Goal: Transaction & Acquisition: Book appointment/travel/reservation

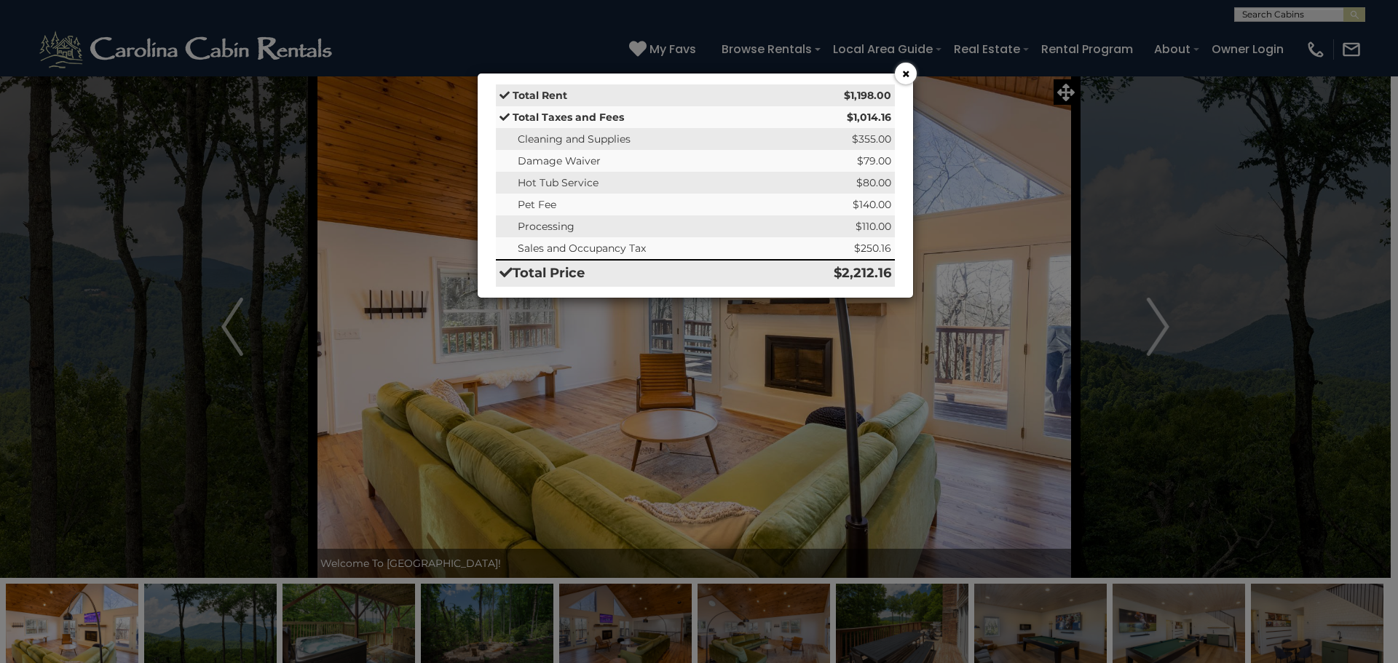
select select "*"
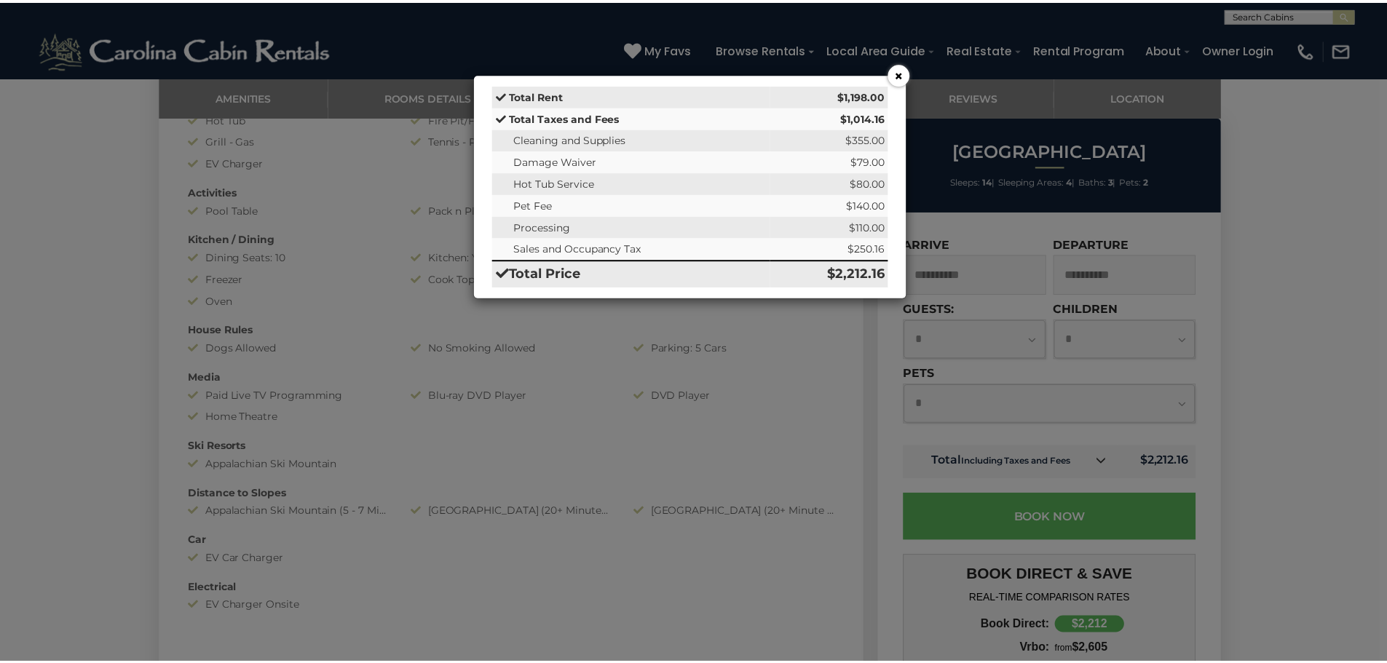
scroll to position [913, 0]
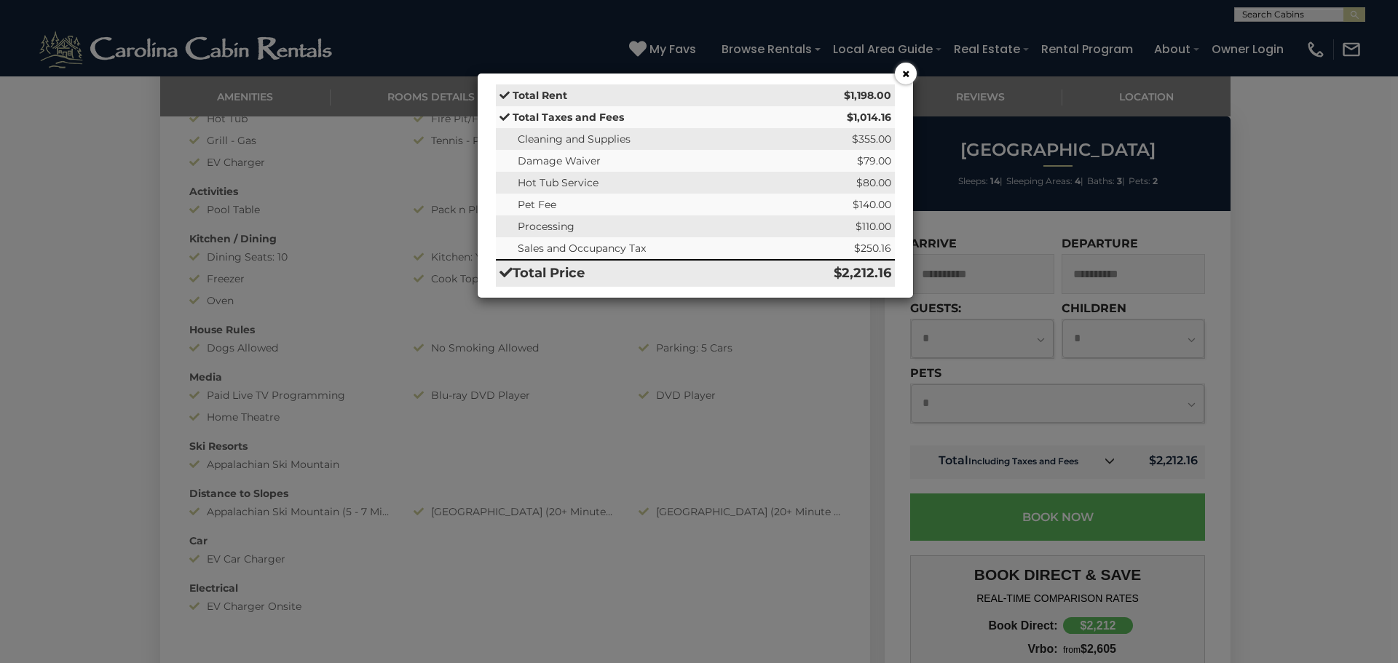
click at [903, 80] on button "×" at bounding box center [906, 74] width 22 height 22
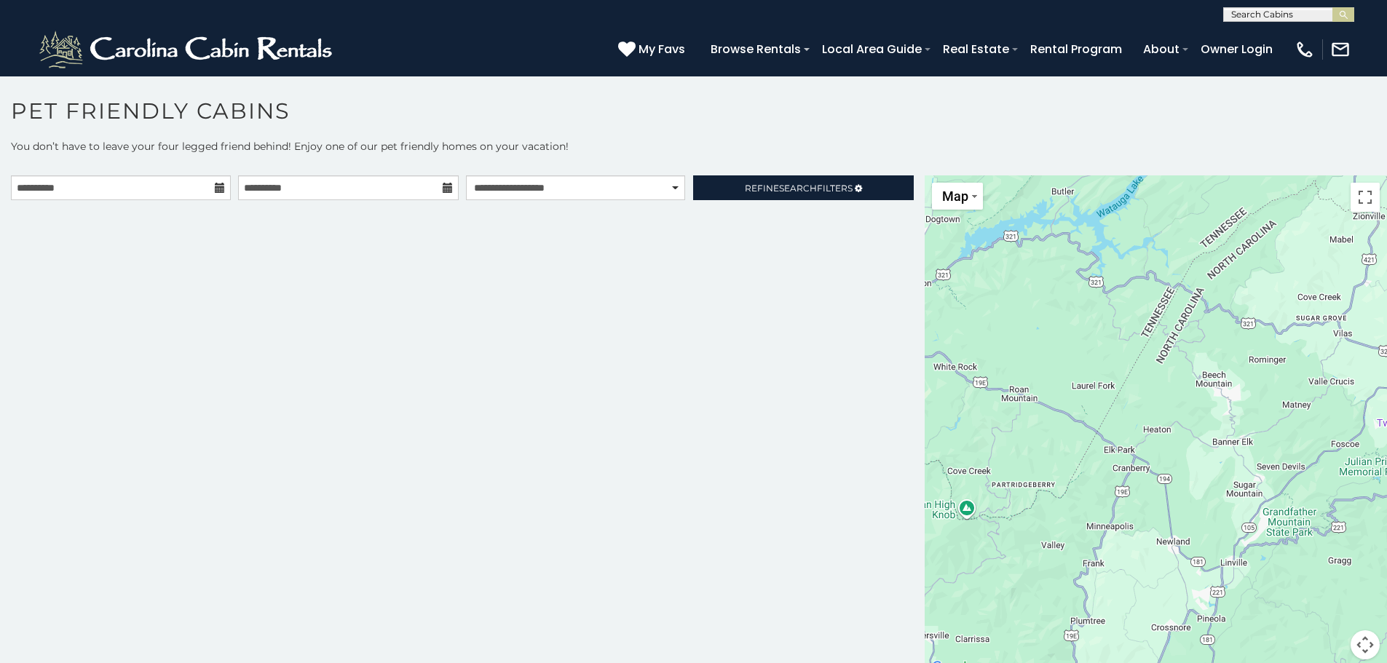
scroll to position [8, 0]
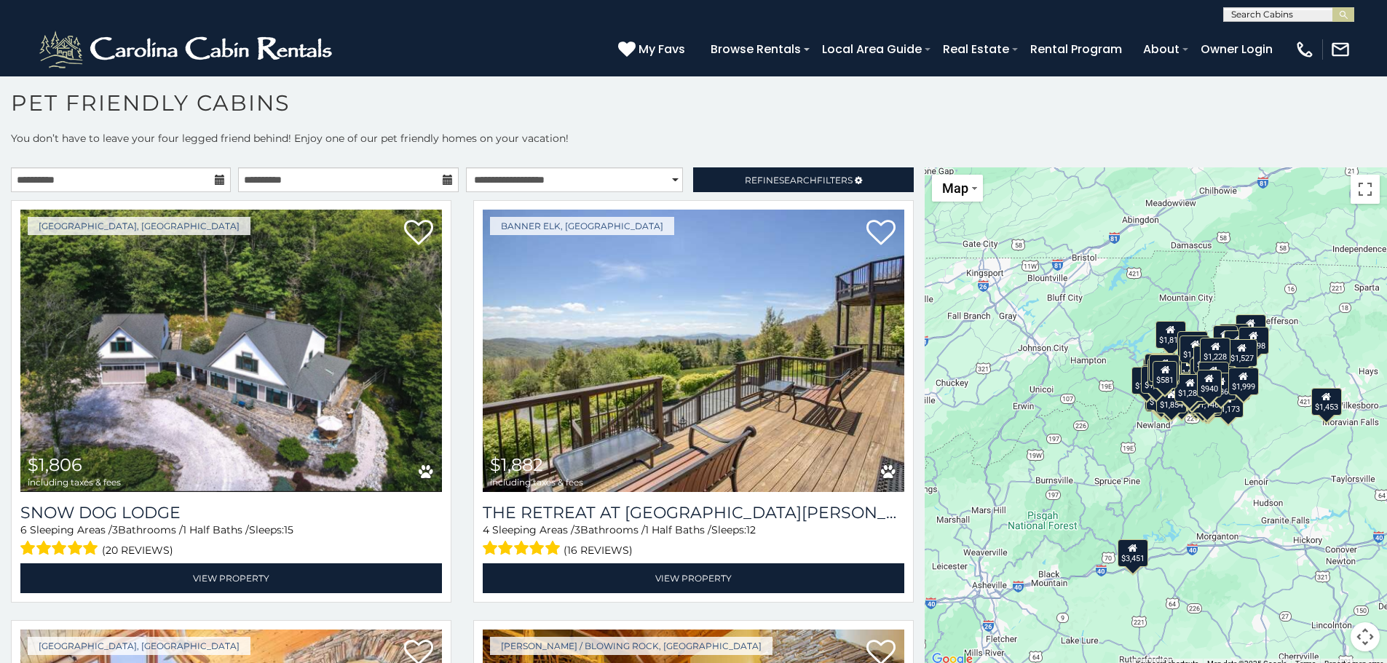
click at [443, 179] on icon at bounding box center [448, 180] width 10 height 10
click at [755, 173] on link "Refine Search Filters" at bounding box center [803, 180] width 220 height 25
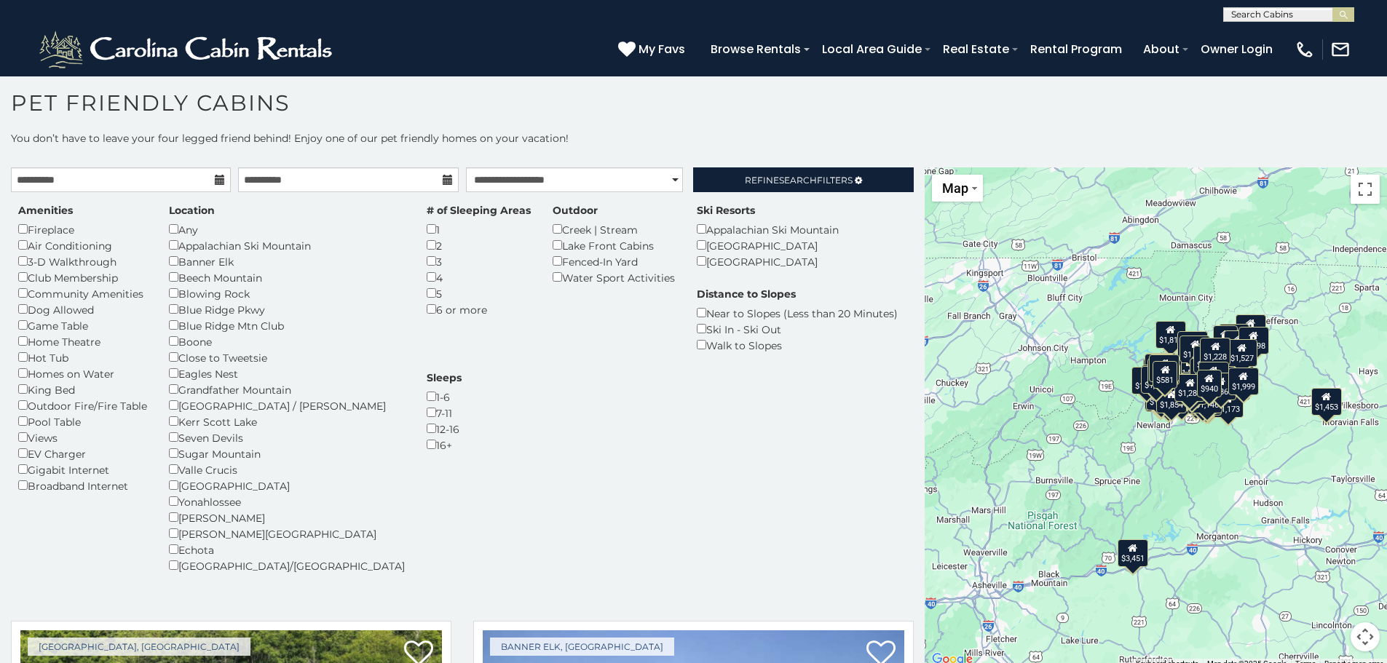
click at [844, 192] on div "Amenities Fireplace Air Conditioning 3-D Walkthrough Club Membership Community …" at bounding box center [462, 402] width 910 height 421
click at [839, 175] on span "Refine Search Filters" at bounding box center [799, 180] width 108 height 11
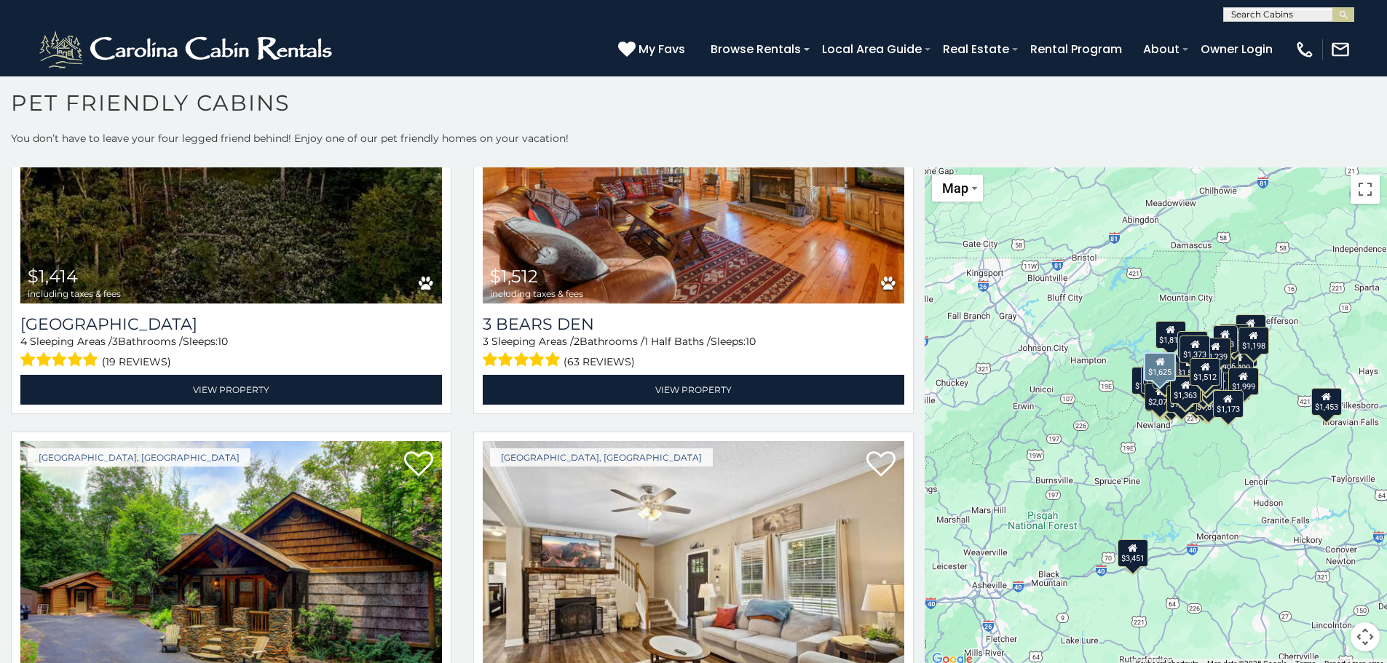
scroll to position [6, 0]
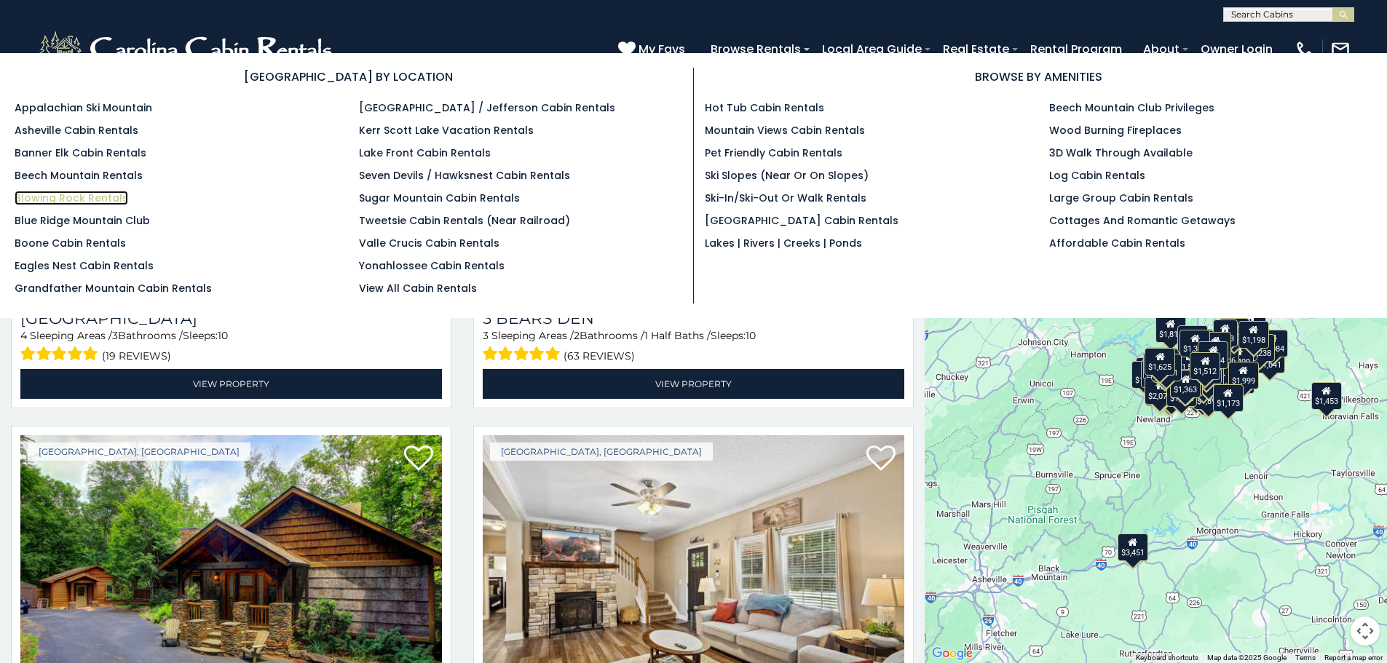
click at [60, 197] on link "Blowing Rock Rentals" at bounding box center [72, 198] width 114 height 15
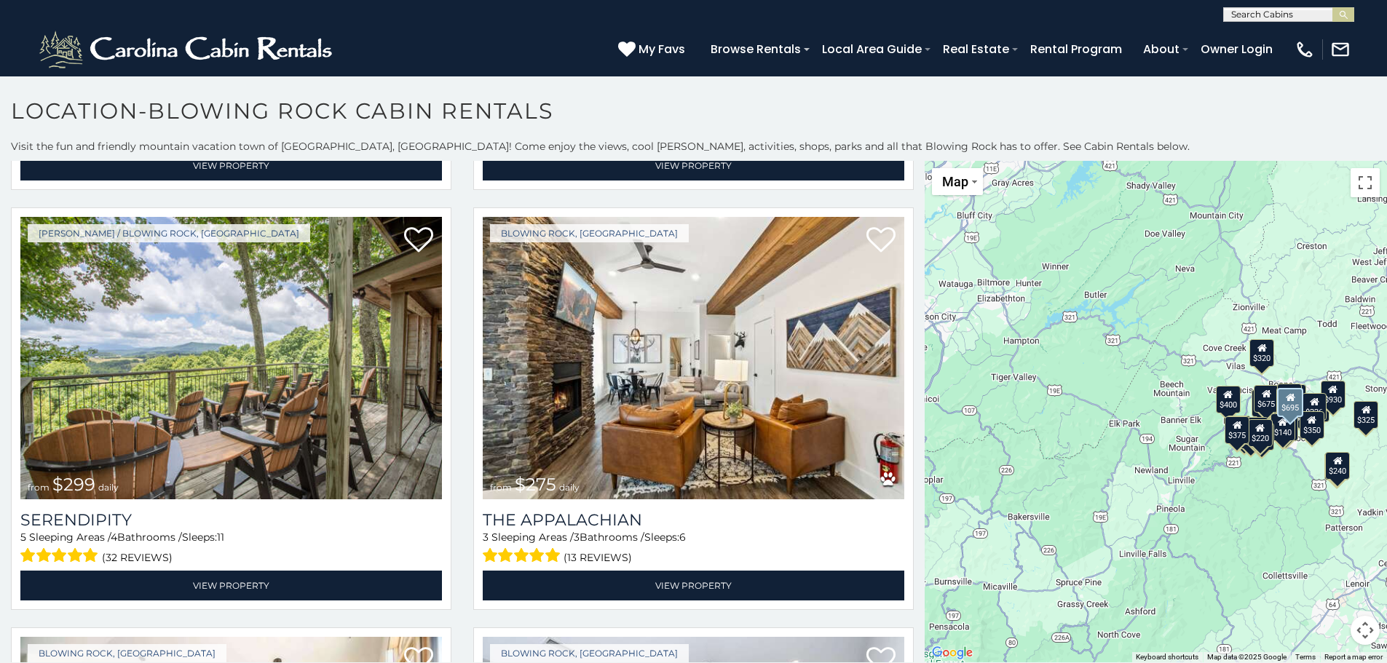
scroll to position [827, 0]
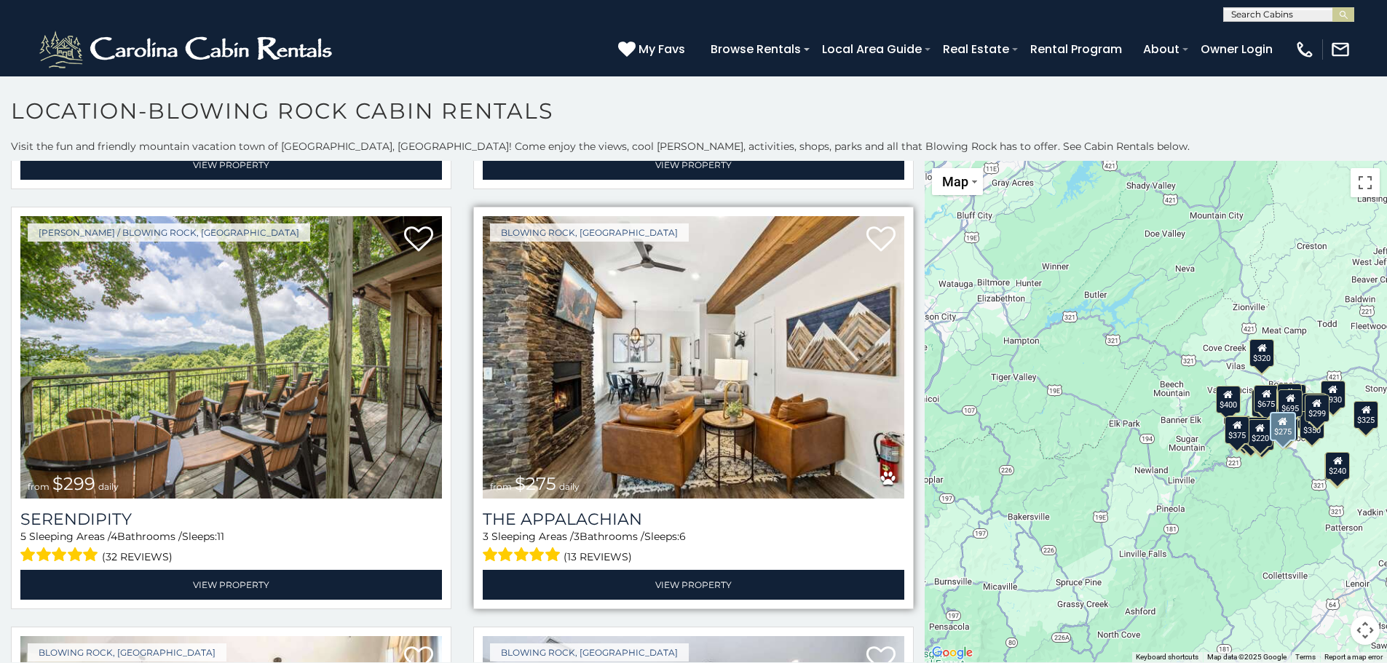
click at [580, 379] on img at bounding box center [694, 357] width 422 height 283
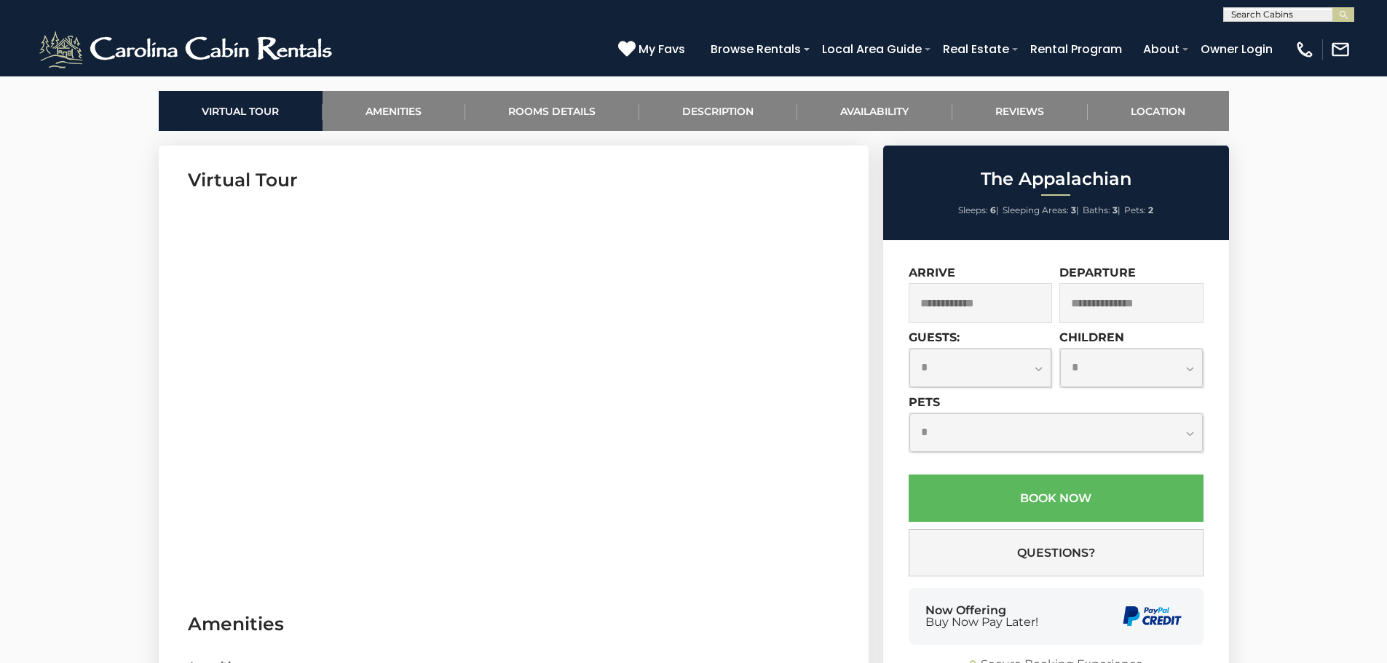
scroll to position [728, 0]
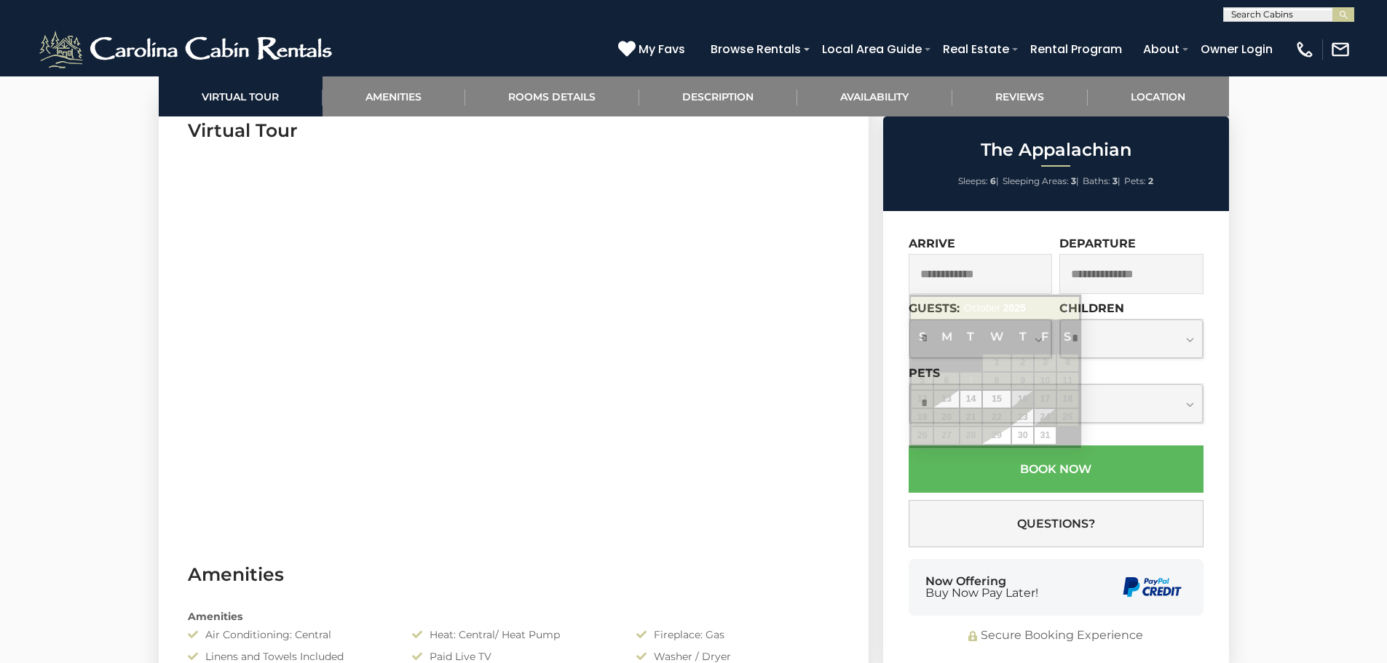
click at [948, 275] on input "text" at bounding box center [981, 274] width 144 height 40
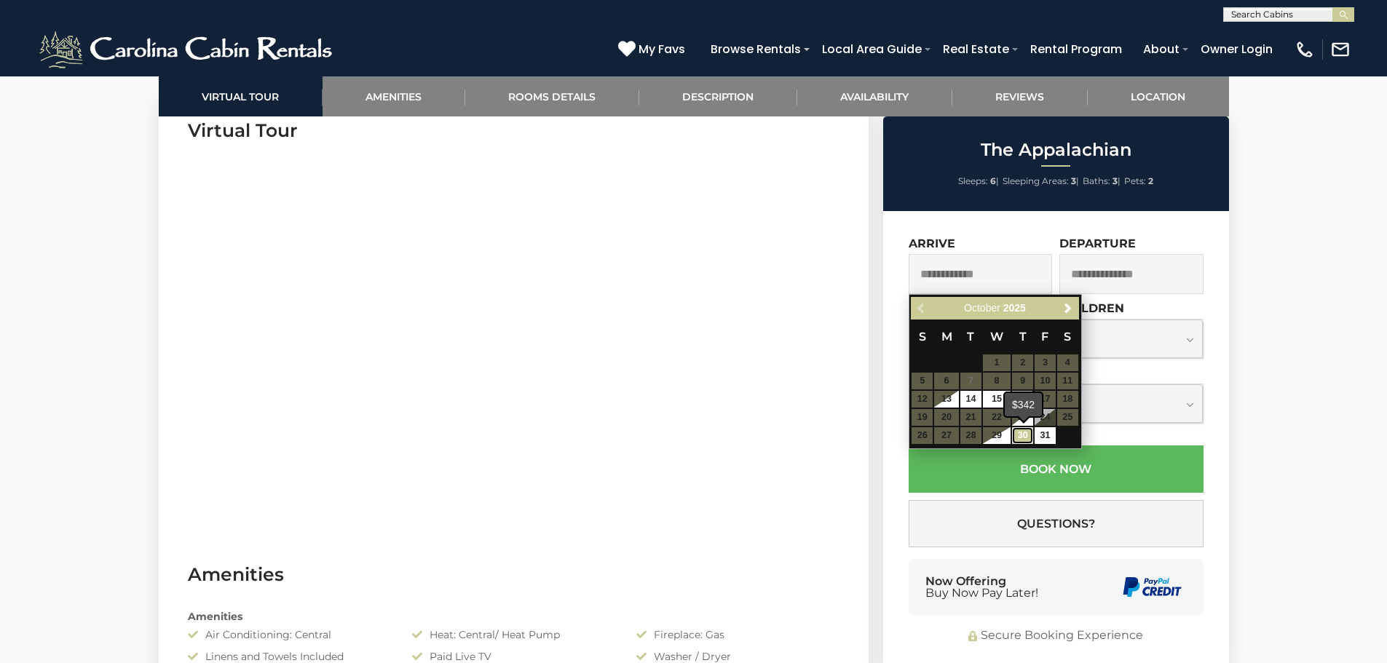
click at [1025, 430] on link "30" at bounding box center [1022, 436] width 21 height 17
type input "**********"
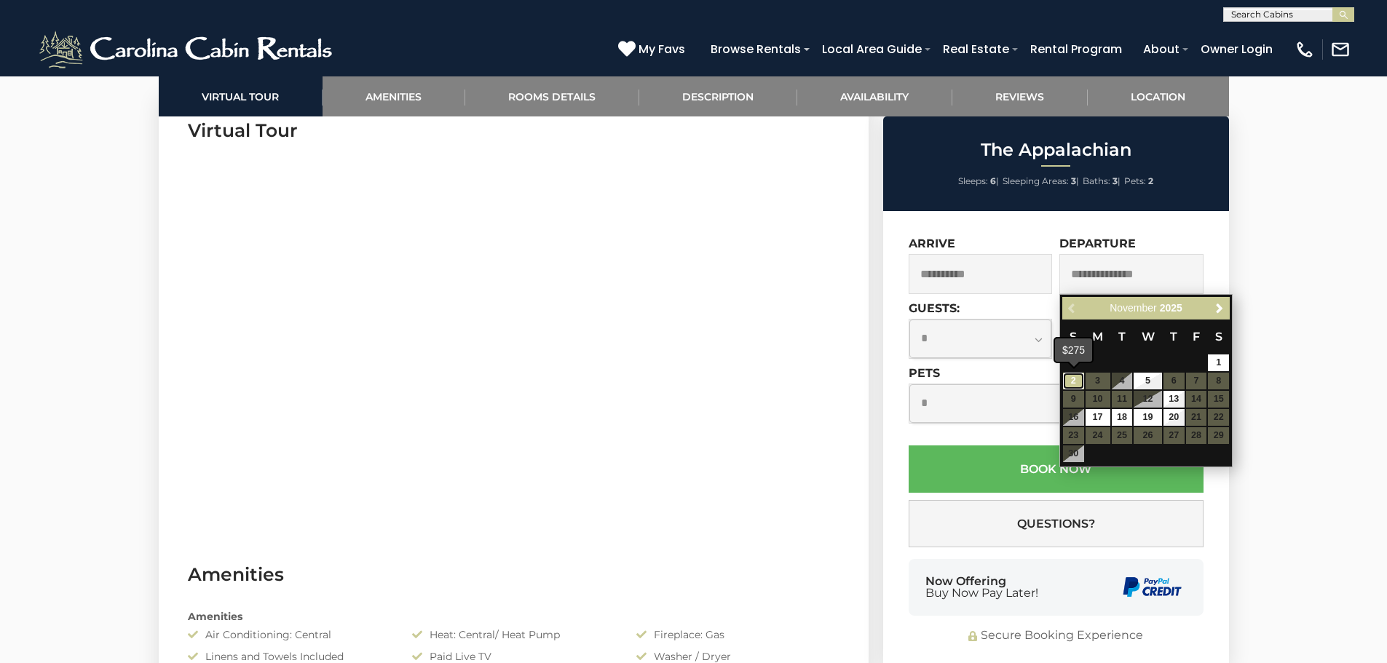
click at [1073, 374] on link "2" at bounding box center [1073, 381] width 21 height 17
type input "**********"
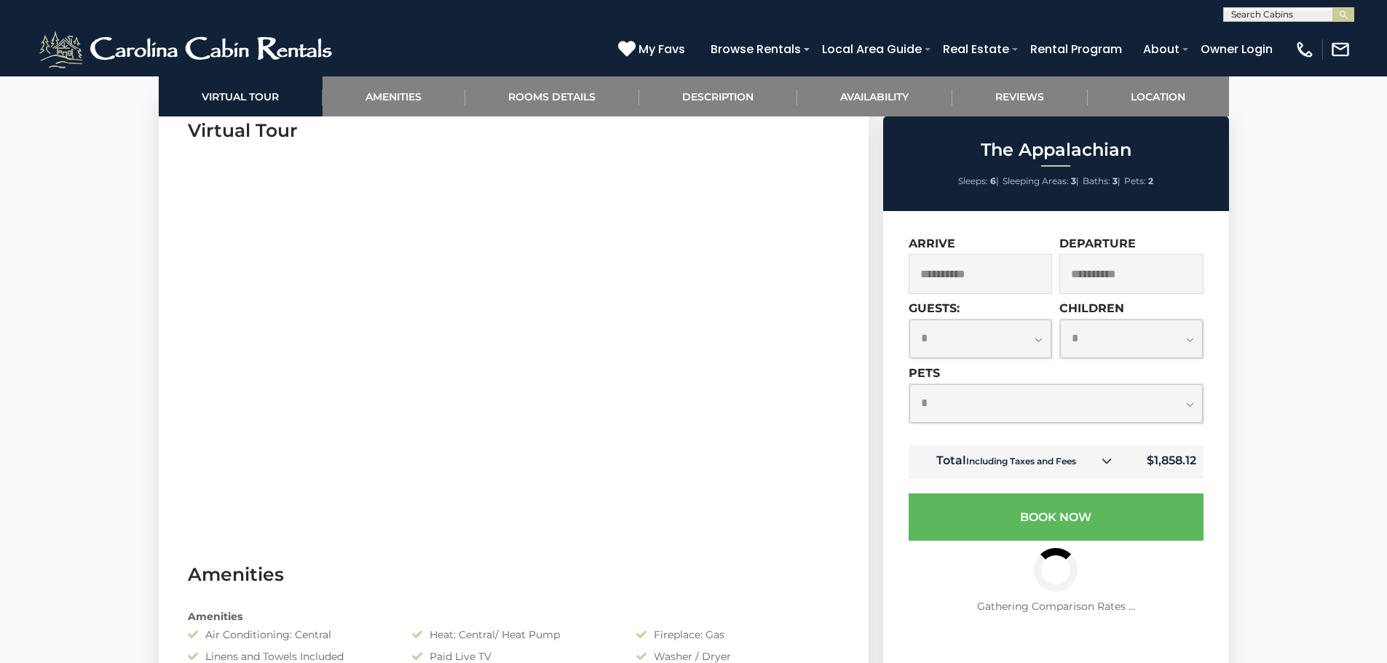
click at [1109, 402] on select "**********" at bounding box center [1057, 404] width 294 height 39
select select "*"
click at [910, 385] on select "**********" at bounding box center [1057, 404] width 294 height 39
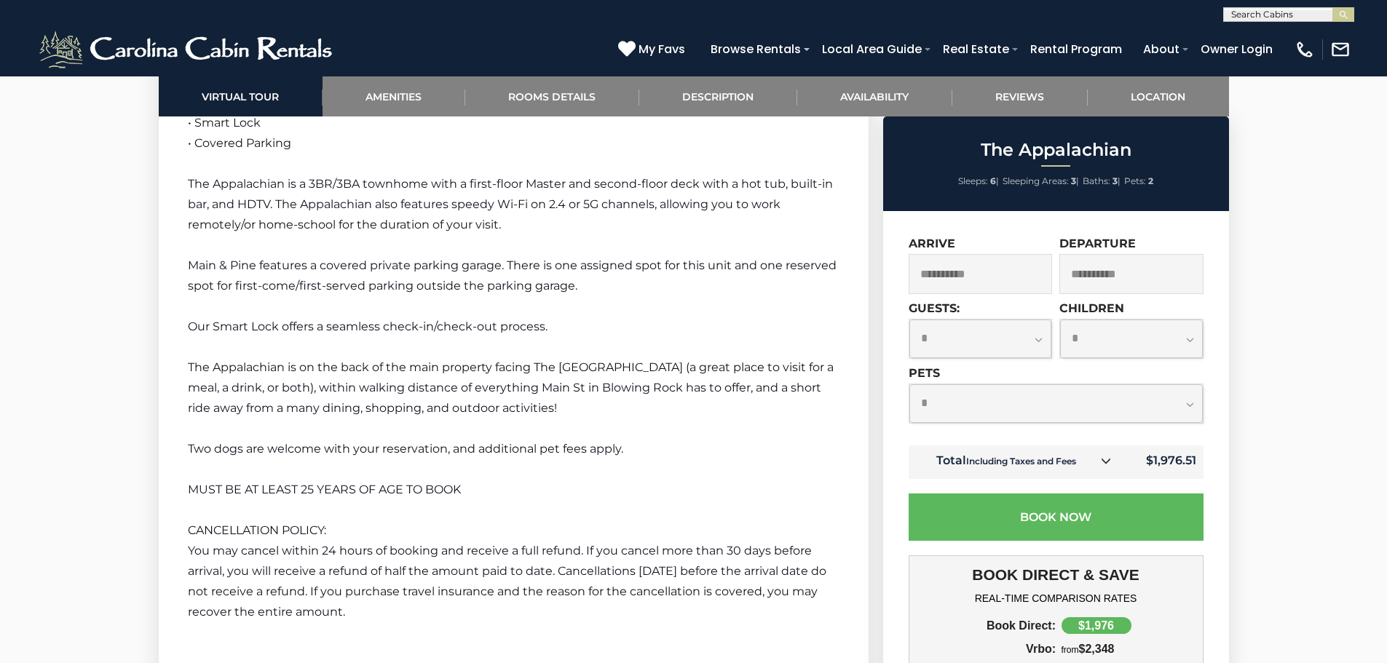
scroll to position [2258, 0]
drag, startPoint x: 188, startPoint y: 527, endPoint x: 390, endPoint y: 611, distance: 218.4
click at [390, 611] on div "Welcome to The Appalachian, located in beautiful Downtown Blowing Rock! This 20…" at bounding box center [514, 231] width 652 height 782
copy div "CANCELLATION POLICY: You may cancel within 24 hours of booking and receive a fu…"
